Goal: Information Seeking & Learning: Learn about a topic

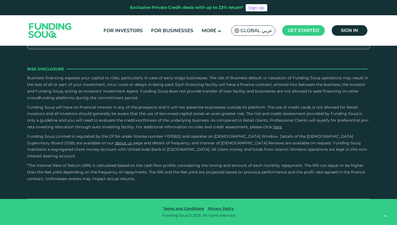
scroll to position [1431, 0]
type tc-range-slider "870000"
drag, startPoint x: 396, startPoint y: 165, endPoint x: 398, endPoint y: 180, distance: 15.0
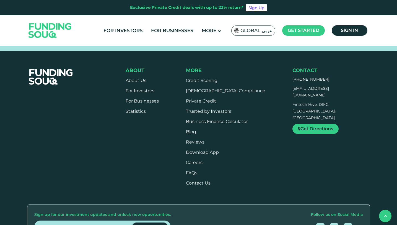
scroll to position [1811, 0]
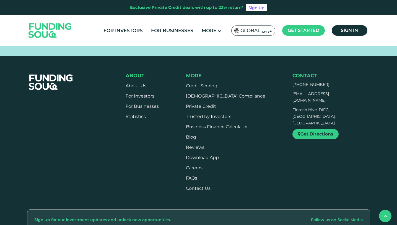
drag, startPoint x: 151, startPoint y: 107, endPoint x: 123, endPoint y: 76, distance: 41.5
click at [123, 76] on div "About About Us For Investors For Businesses Statistics" at bounding box center [226, 133] width 288 height 123
click at [121, 86] on div "About About Us For Investors For Businesses Statistics" at bounding box center [226, 133] width 288 height 123
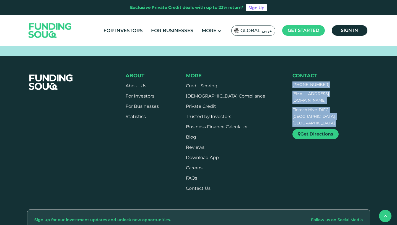
drag, startPoint x: 276, startPoint y: 58, endPoint x: 355, endPoint y: 126, distance: 104.2
click at [355, 126] on div "Contact +971 558 237 344 support@fundingsouq.com Fintech Hive, DIFC, Dubai, Uni…" at bounding box center [330, 133] width 77 height 123
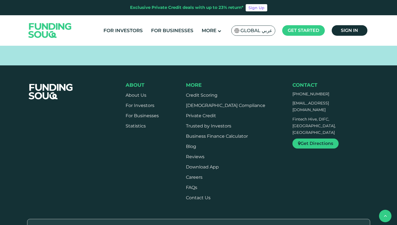
scroll to position [1800, 0]
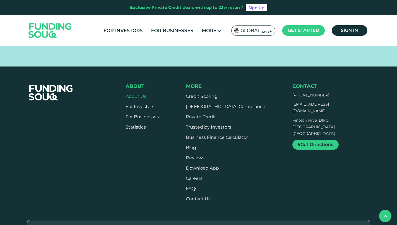
click at [137, 94] on link "About Us" at bounding box center [136, 96] width 21 height 5
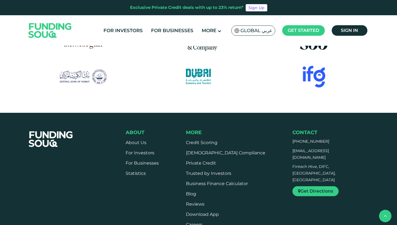
scroll to position [874, 0]
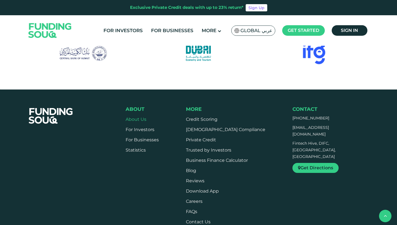
click at [141, 116] on link "About Us" at bounding box center [136, 118] width 21 height 5
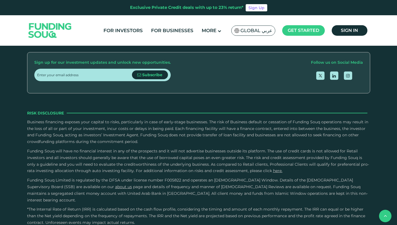
scroll to position [875, 0]
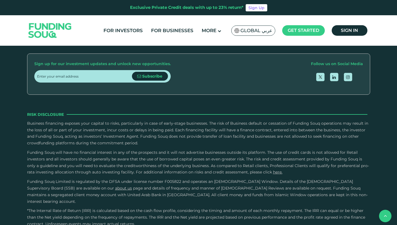
drag, startPoint x: 280, startPoint y: 63, endPoint x: 365, endPoint y: 151, distance: 121.7
click at [365, 151] on footer "About About Us For Investors For Businesses" at bounding box center [198, 85] width 397 height 370
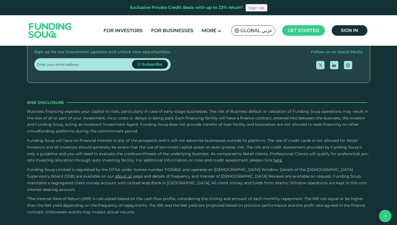
scroll to position [886, 0]
